Goal: Information Seeking & Learning: Learn about a topic

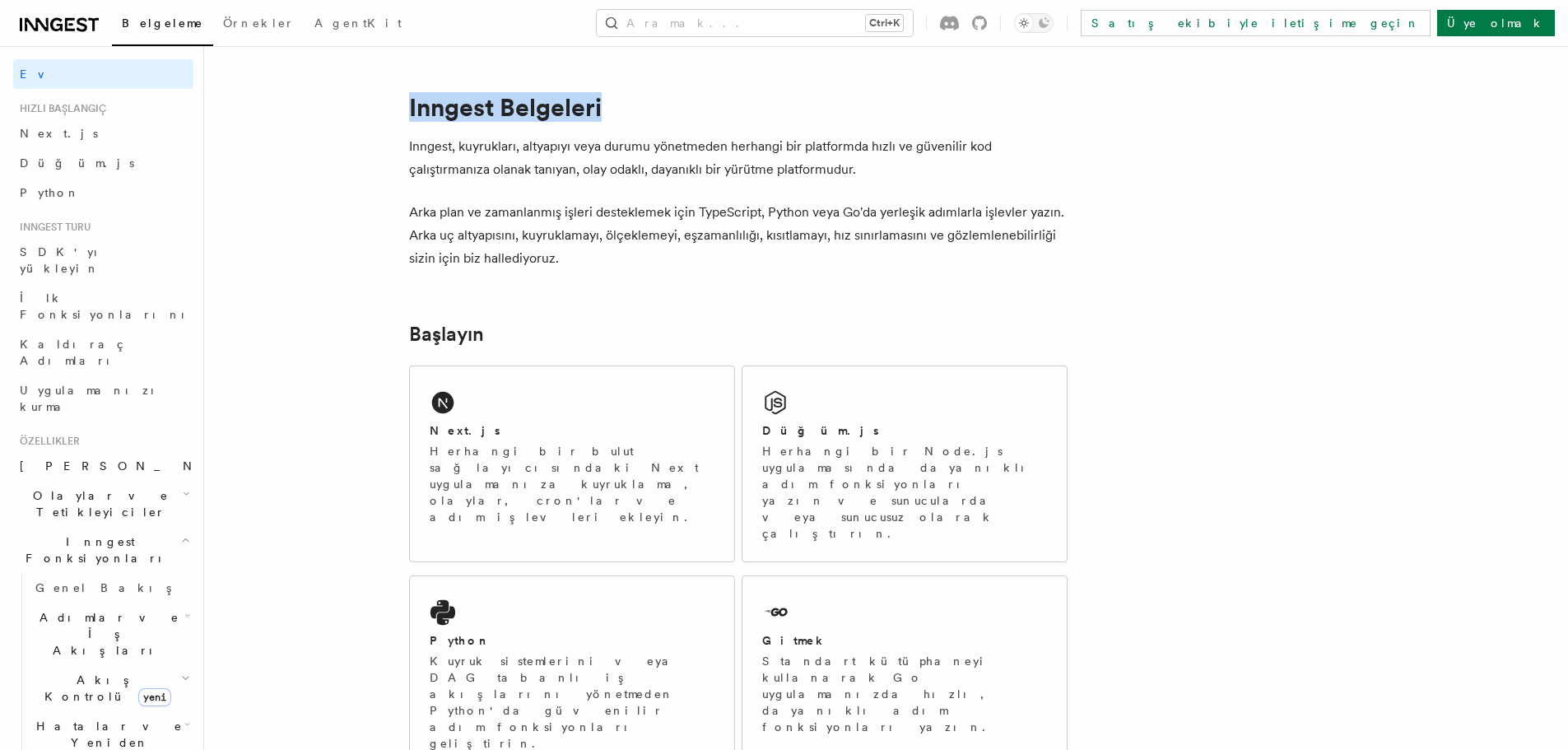
drag, startPoint x: 512, startPoint y: 107, endPoint x: 636, endPoint y: 108, distance: 124.0
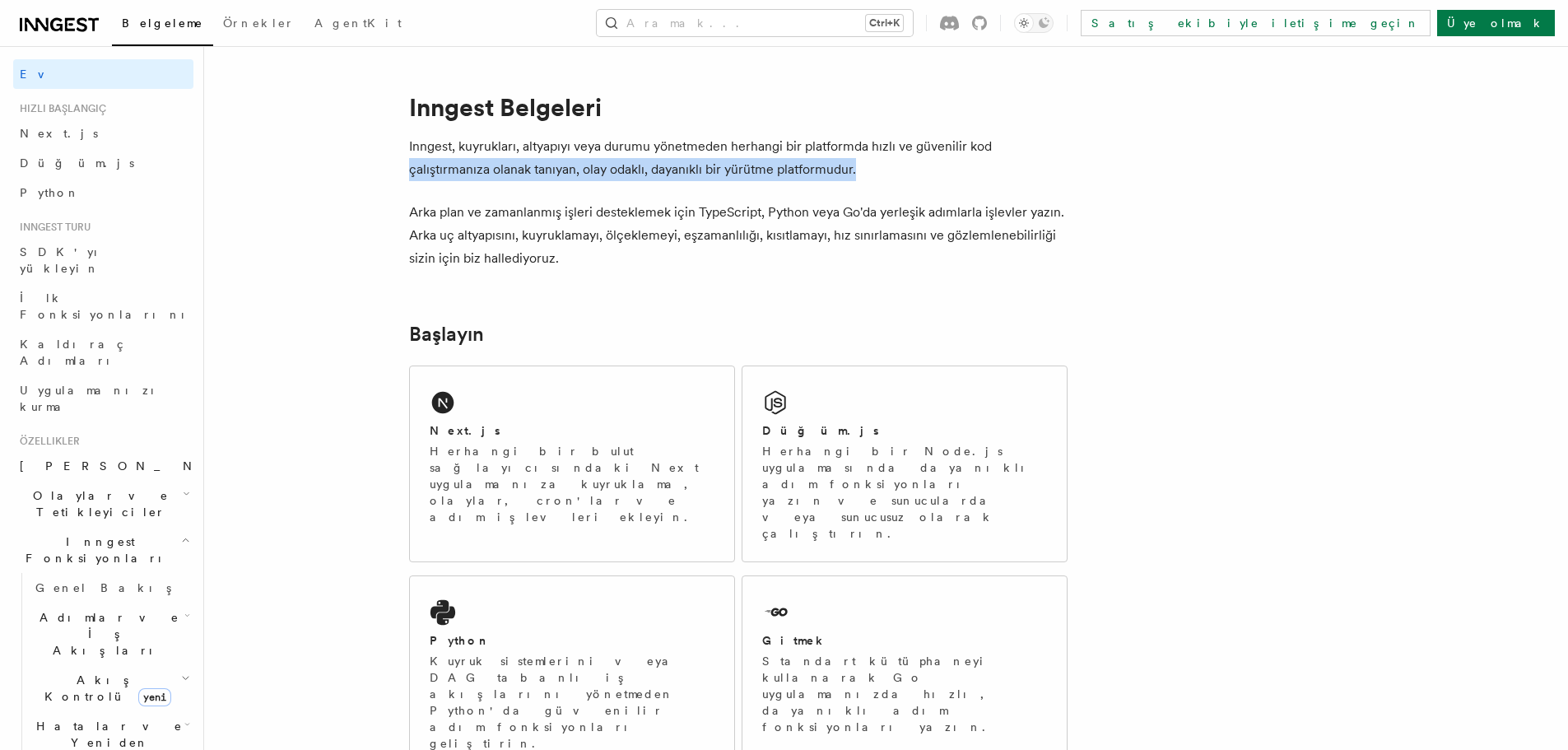
drag, startPoint x: 406, startPoint y: 166, endPoint x: 873, endPoint y: 174, distance: 467.1
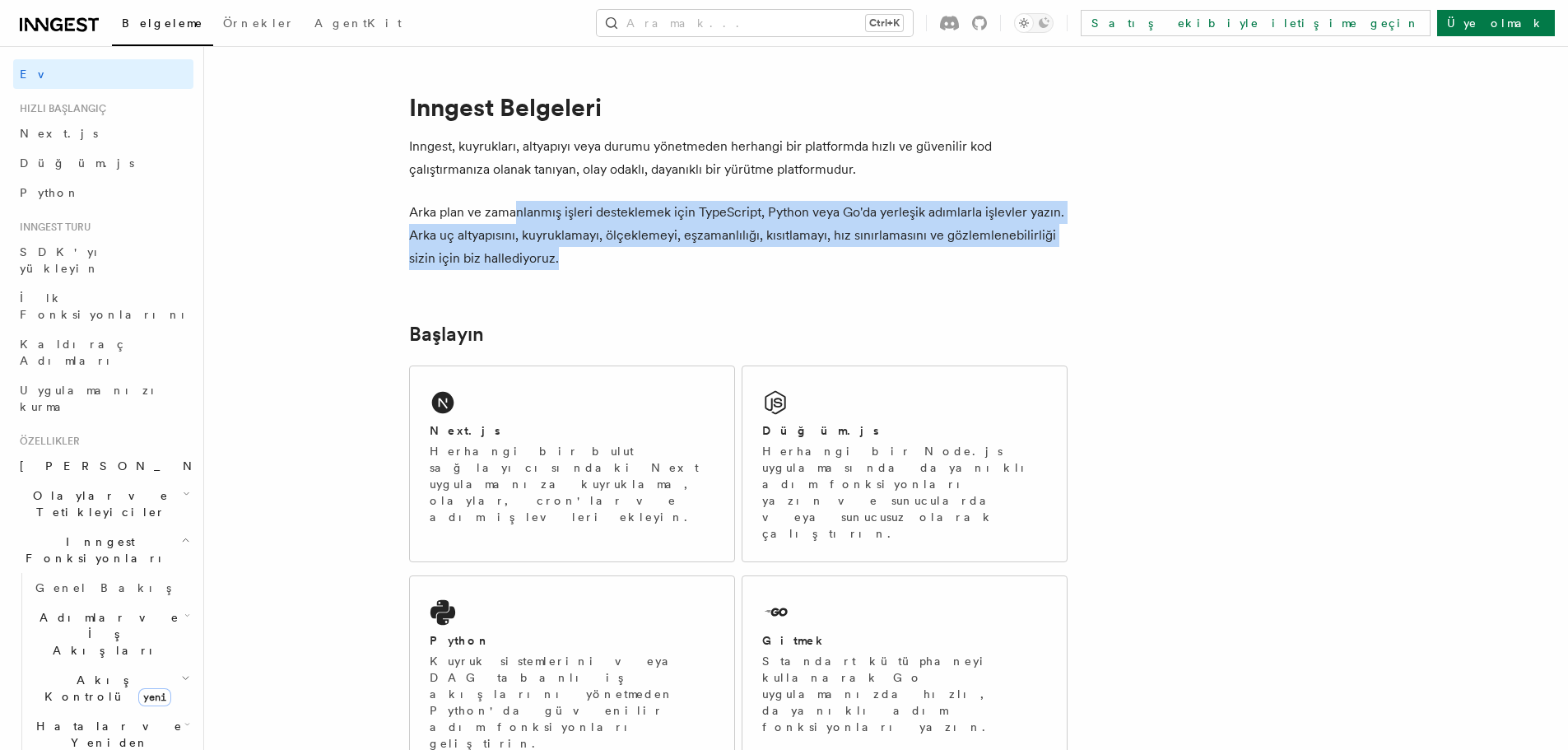
drag, startPoint x: 514, startPoint y: 203, endPoint x: 593, endPoint y: 248, distance: 90.9
click at [593, 248] on p "Arka plan ve zamanlanmış işleri desteklemek için TypeScript, Python veya Go'da …" at bounding box center [739, 235] width 659 height 69
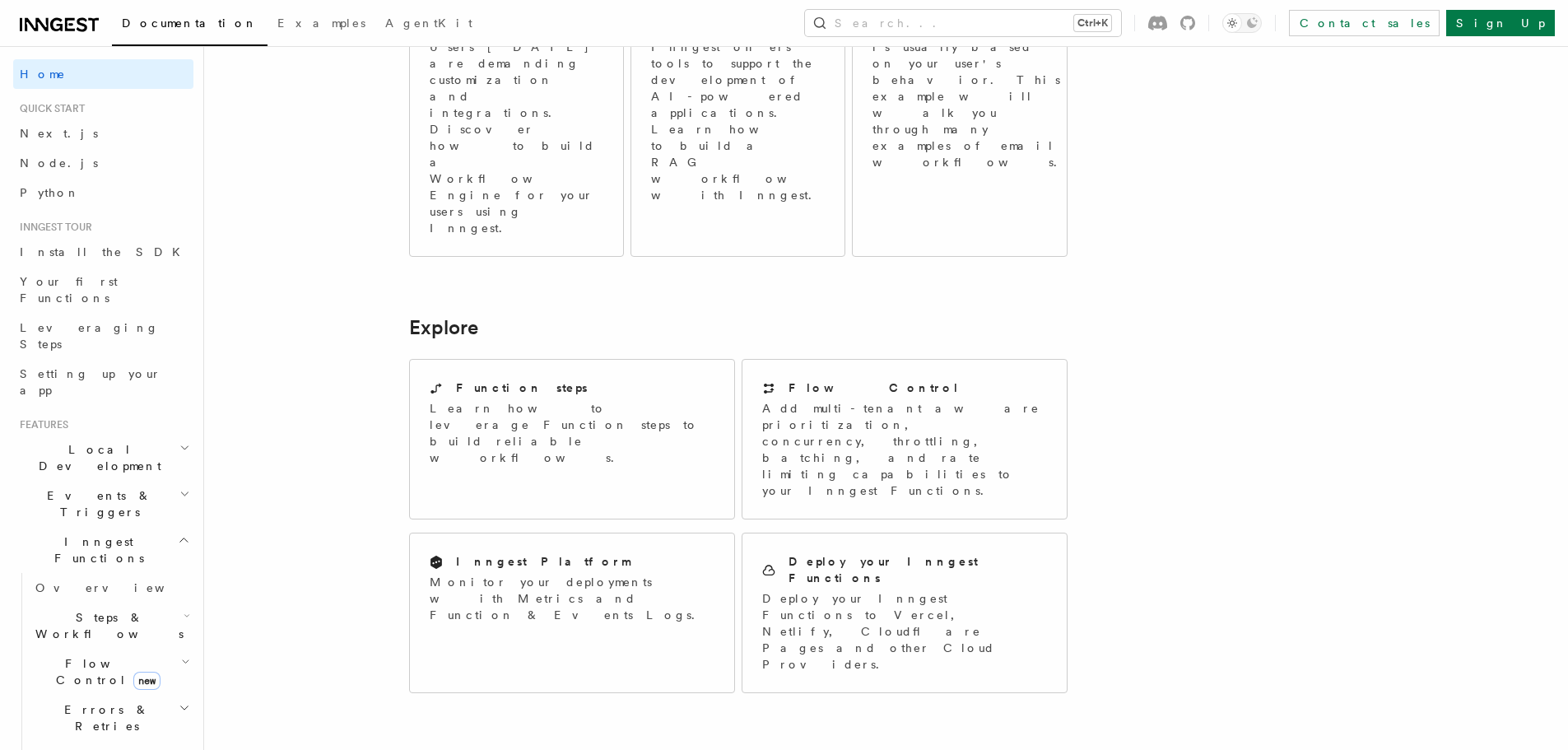
scroll to position [939, 0]
